Goal: Information Seeking & Learning: Understand process/instructions

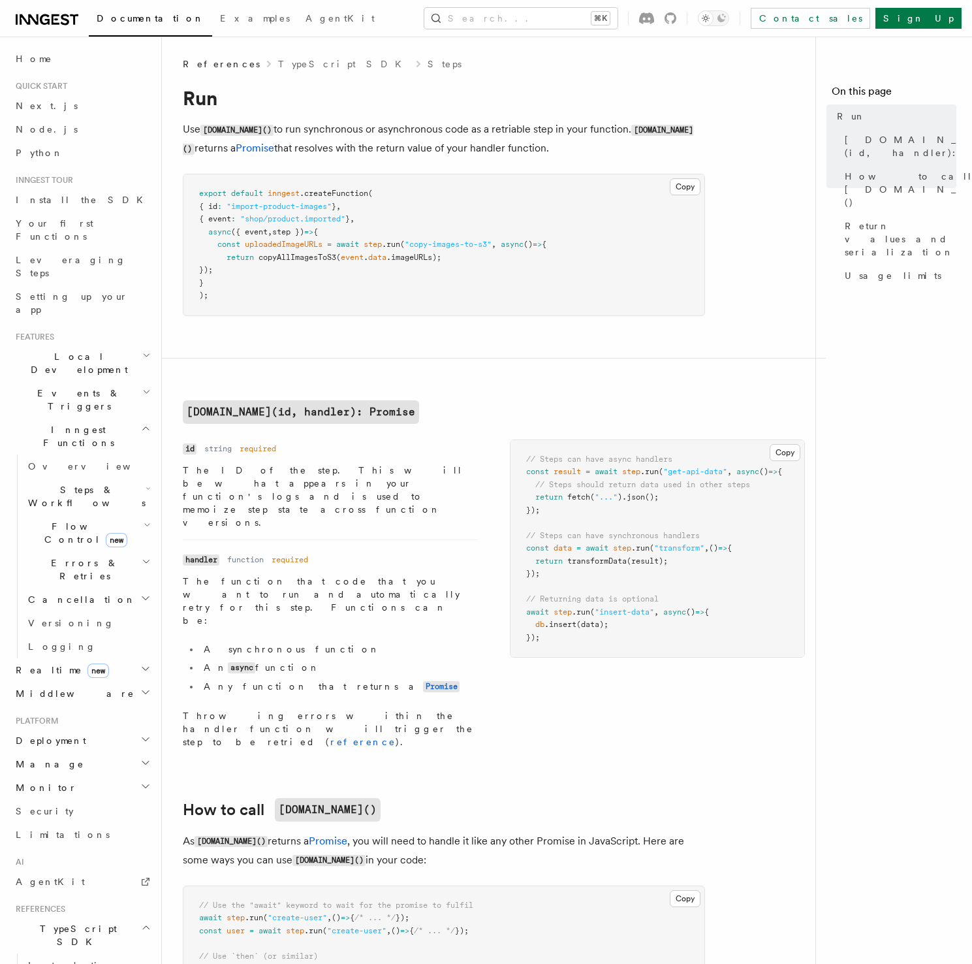
click at [501, 405] on h2 "[DOMAIN_NAME](id, handler): Promise" at bounding box center [444, 412] width 522 height 24
click at [491, 417] on h2 "[DOMAIN_NAME](id, handler): Promise" at bounding box center [444, 412] width 522 height 24
click at [469, 405] on h2 "[DOMAIN_NAME](id, handler): Promise" at bounding box center [444, 412] width 522 height 24
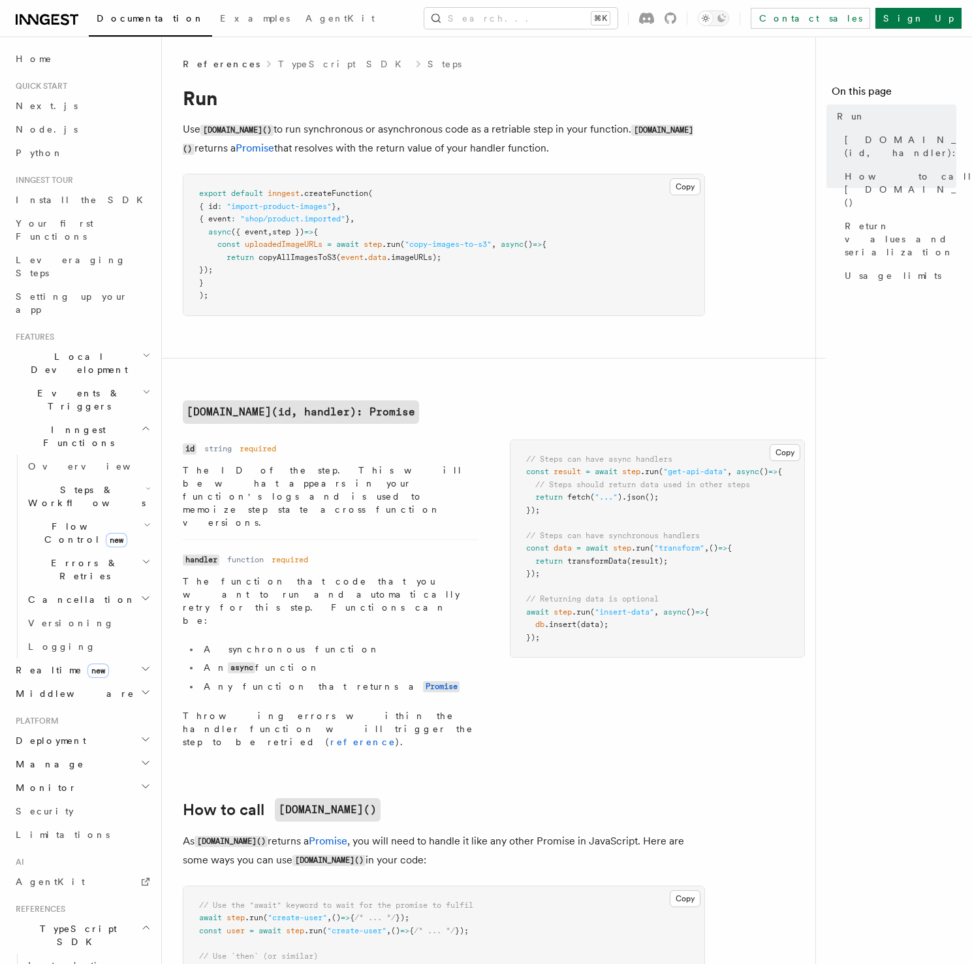
click at [469, 405] on h2 "[DOMAIN_NAME](id, handler): Promise" at bounding box center [444, 412] width 522 height 24
click at [485, 405] on h2 "[DOMAIN_NAME](id, handler): Promise" at bounding box center [444, 412] width 522 height 24
click at [514, 142] on p "Use [DOMAIN_NAME]() to run synchronous or asynchronous code as a retriable step…" at bounding box center [444, 139] width 522 height 38
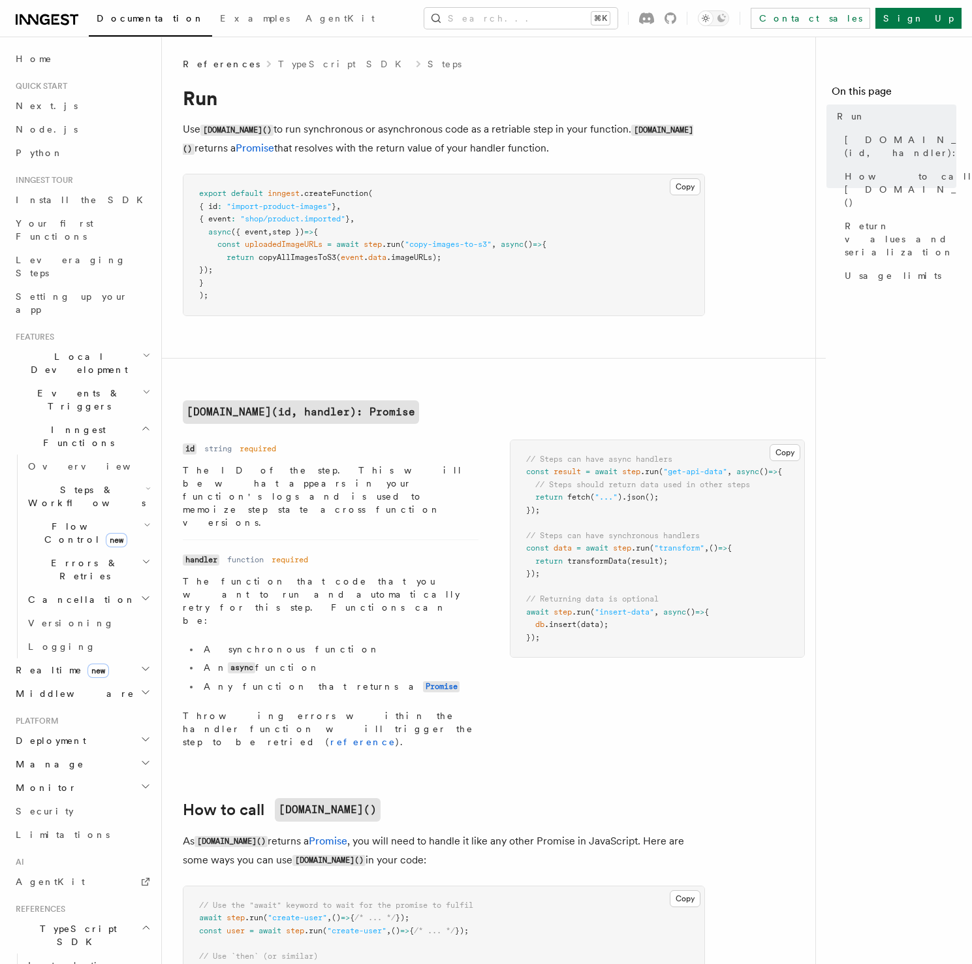
click at [514, 142] on p "Use [DOMAIN_NAME]() to run synchronous or asynchronous code as a retriable step…" at bounding box center [444, 139] width 522 height 38
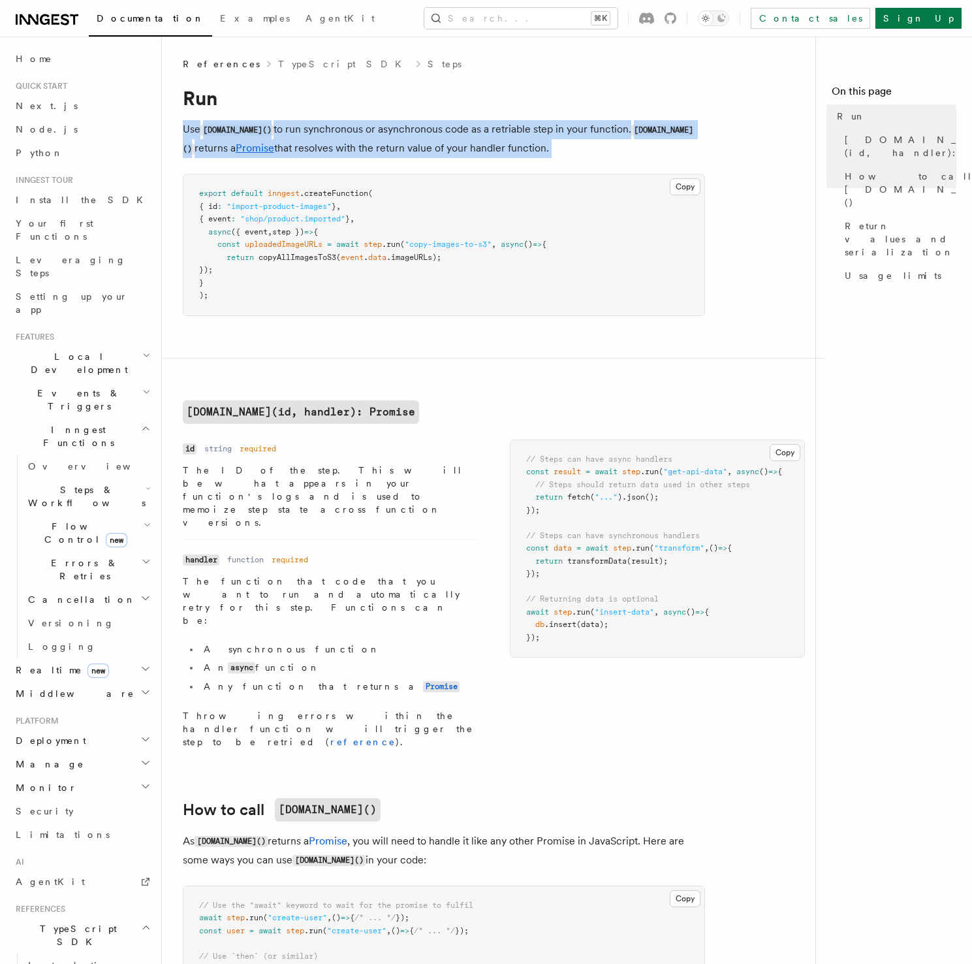
click at [514, 142] on p "Use [DOMAIN_NAME]() to run synchronous or asynchronous code as a retriable step…" at bounding box center [444, 139] width 522 height 38
click at [517, 145] on p "Use [DOMAIN_NAME]() to run synchronous or asynchronous code as a retriable step…" at bounding box center [444, 139] width 522 height 38
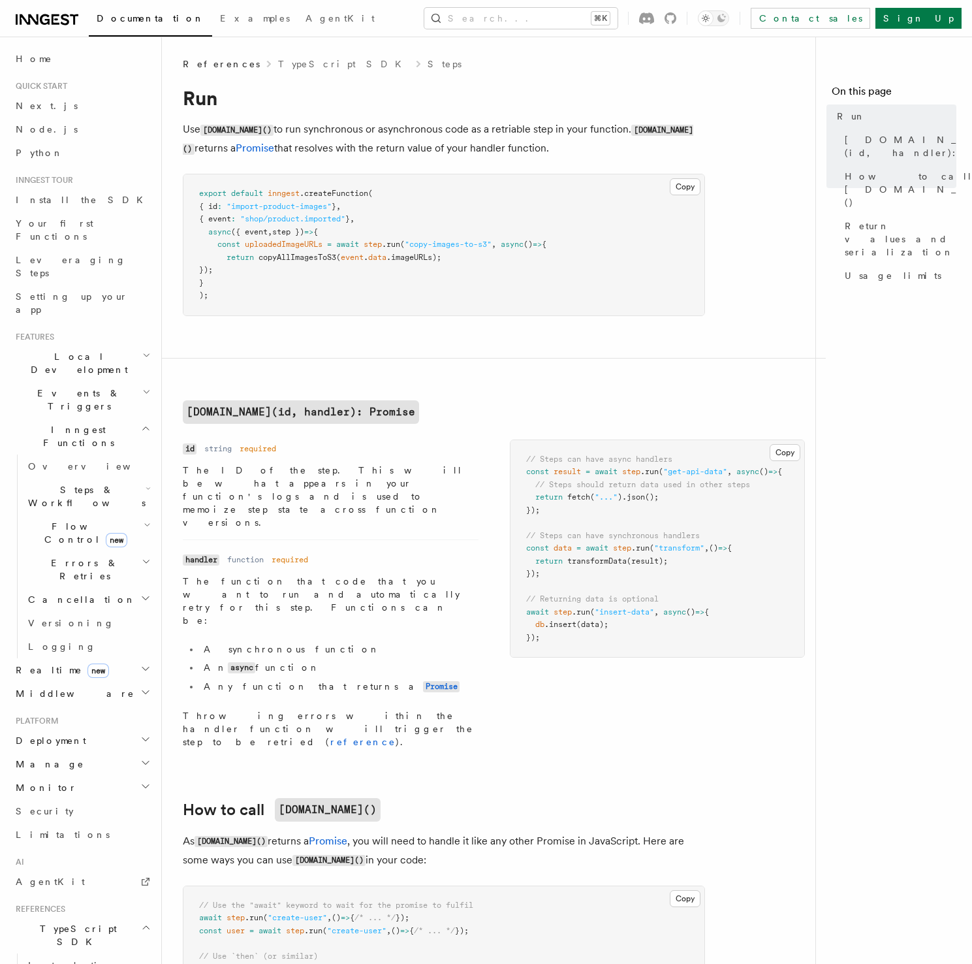
click at [518, 146] on p "Use [DOMAIN_NAME]() to run synchronous or asynchronous code as a retriable step…" at bounding box center [444, 139] width 522 height 38
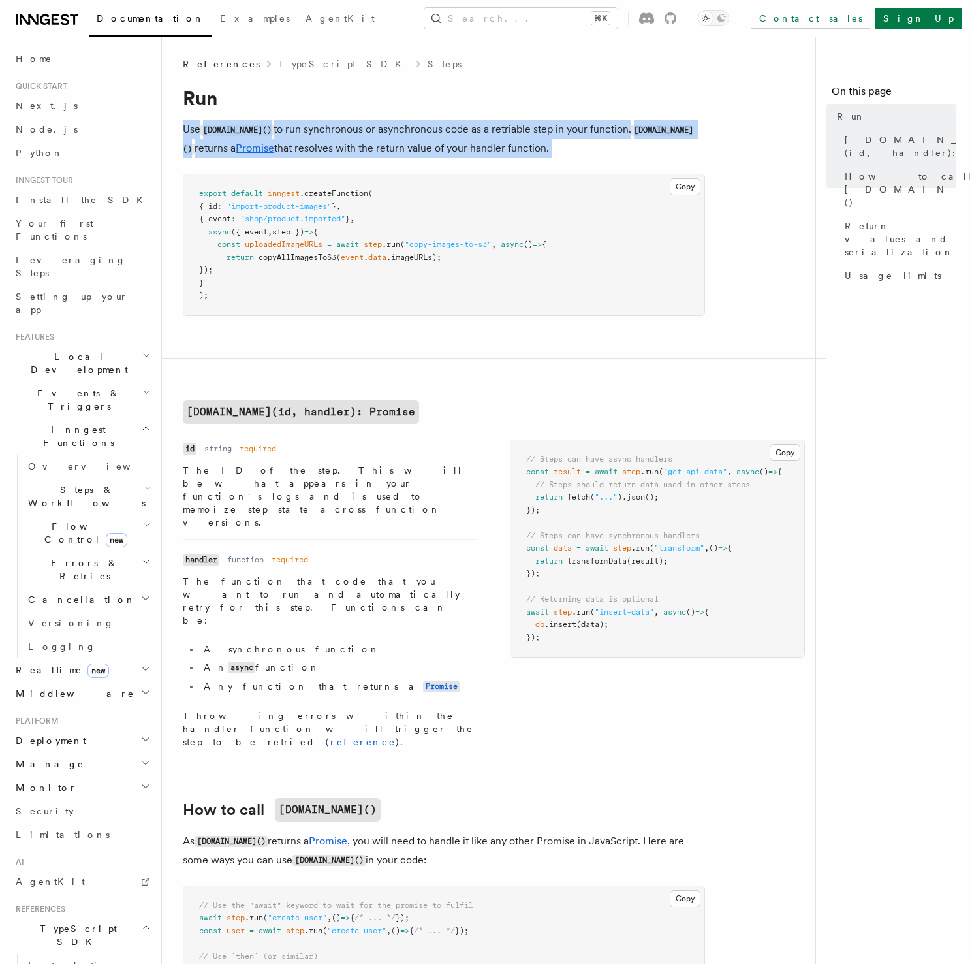
click at [518, 146] on p "Use [DOMAIN_NAME]() to run synchronous or asynchronous code as a retriable step…" at bounding box center [444, 139] width 522 height 38
